Goal: Task Accomplishment & Management: Complete application form

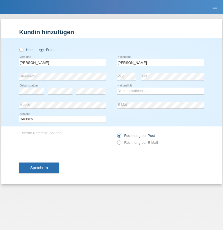
type input "[PERSON_NAME]"
select select "CH"
select select "en"
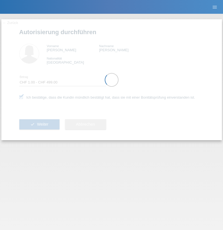
select select "1"
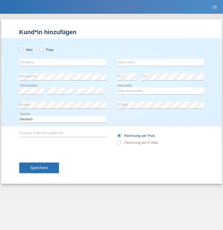
radio input "true"
click at [62, 62] on input "text" at bounding box center [62, 62] width 87 height 7
type input "Ramzi"
click at [160, 62] on input "text" at bounding box center [160, 62] width 87 height 7
type input "Ghabi"
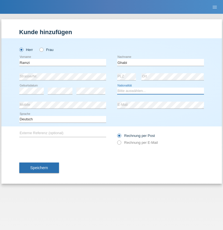
select select "TN"
select select "C"
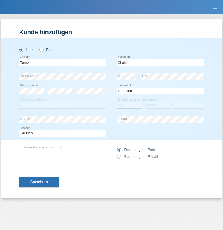
select select "04"
select select "10"
select select "2009"
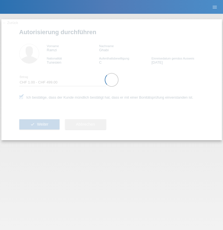
select select "1"
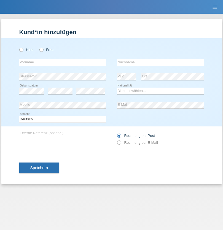
radio input "true"
click at [62, 62] on input "text" at bounding box center [62, 62] width 87 height 7
type input "Laurentiu Marian"
click at [160, 62] on input "text" at bounding box center [160, 62] width 87 height 7
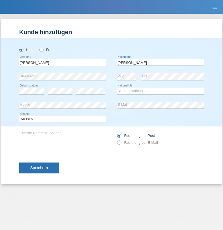
type input "Stefan"
select select "CH"
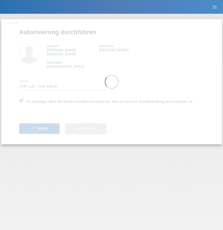
select select "1"
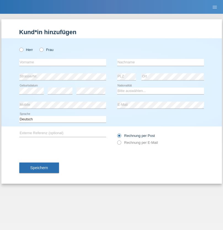
radio input "true"
click at [62, 62] on input "text" at bounding box center [62, 62] width 87 height 7
type input "agnertina"
click at [160, 62] on input "text" at bounding box center [160, 62] width 87 height 7
type input "noshaj"
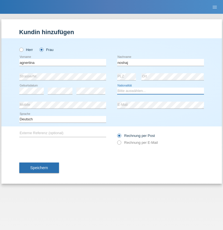
select select "NL"
select select "C"
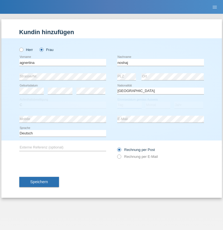
select select "01"
select select "08"
select select "2021"
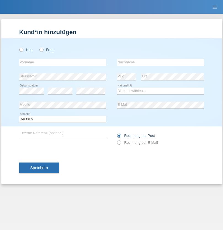
radio input "true"
click at [62, 62] on input "text" at bounding box center [62, 62] width 87 height 7
type input "[PERSON_NAME]"
click at [160, 62] on input "text" at bounding box center [160, 62] width 87 height 7
type input "Pinzo"
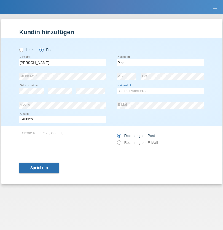
select select "CH"
radio input "true"
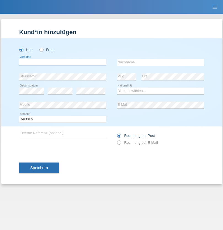
click at [62, 62] on input "text" at bounding box center [62, 62] width 87 height 7
type input "ali"
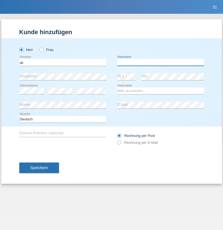
click at [160, 62] on input "text" at bounding box center [160, 62] width 87 height 7
type input "Amini"
select select "AF"
select select "C"
select select "18"
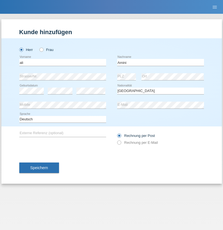
select select "08"
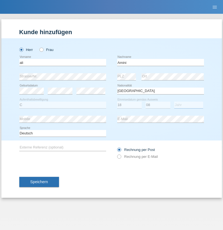
select select "2015"
